Goal: Transaction & Acquisition: Purchase product/service

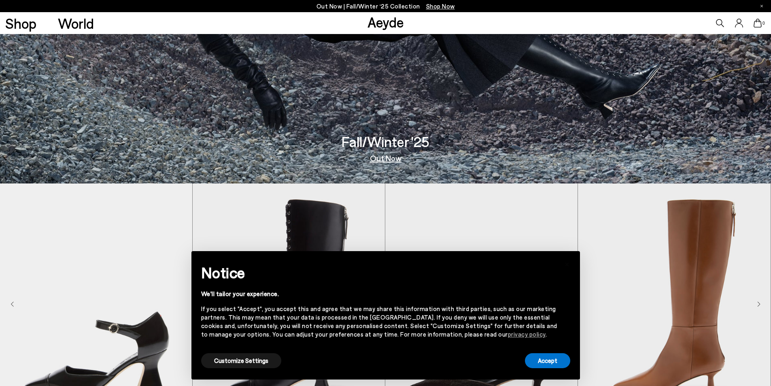
scroll to position [445, 0]
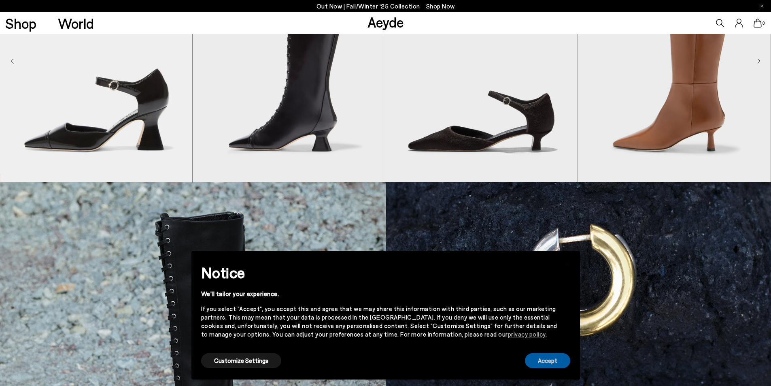
click at [554, 361] on button "Accept" at bounding box center [547, 360] width 45 height 15
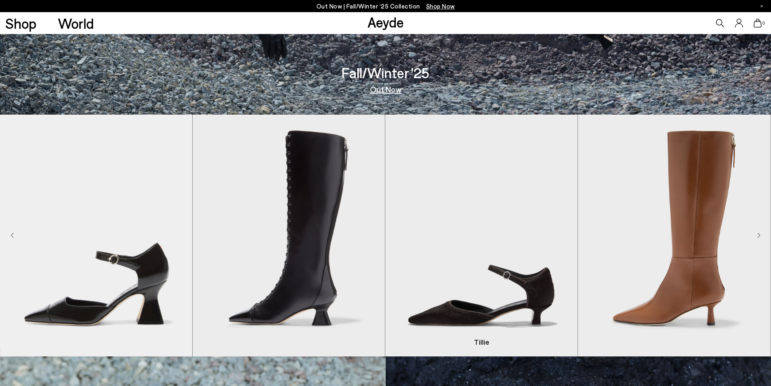
scroll to position [405, 0]
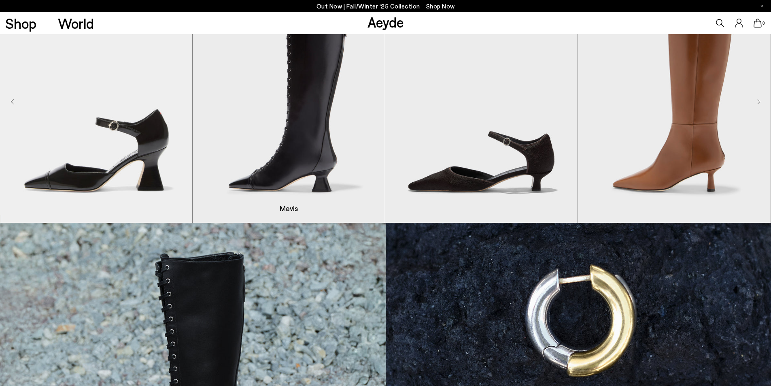
click at [279, 153] on img "2 / 8" at bounding box center [289, 102] width 192 height 242
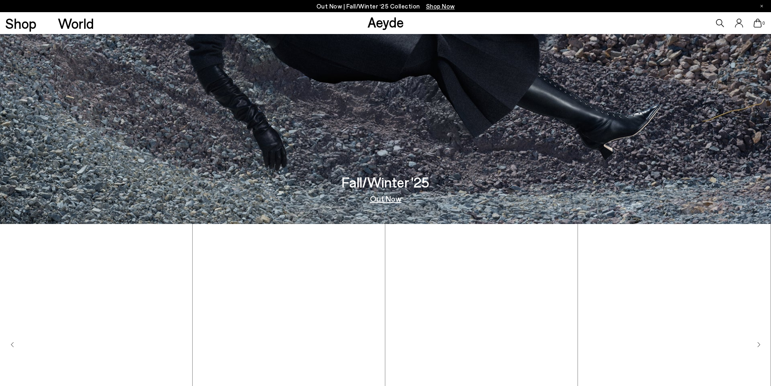
scroll to position [162, 0]
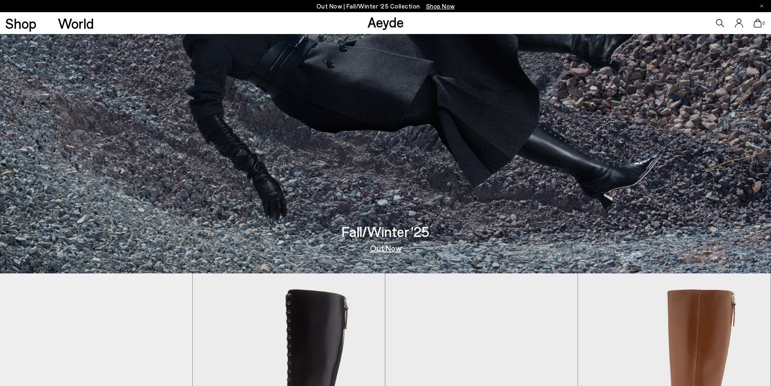
scroll to position [81, 0]
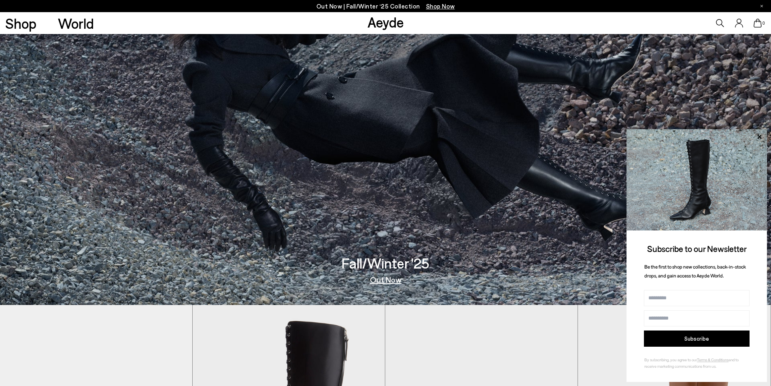
click at [758, 134] on icon at bounding box center [759, 137] width 11 height 11
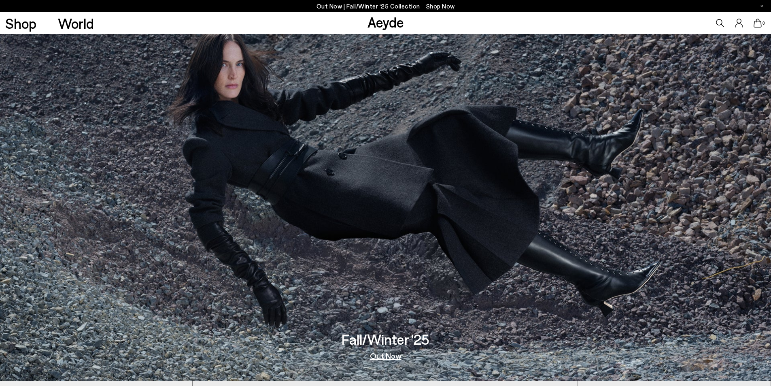
scroll to position [0, 0]
